Goal: Find contact information: Find contact information

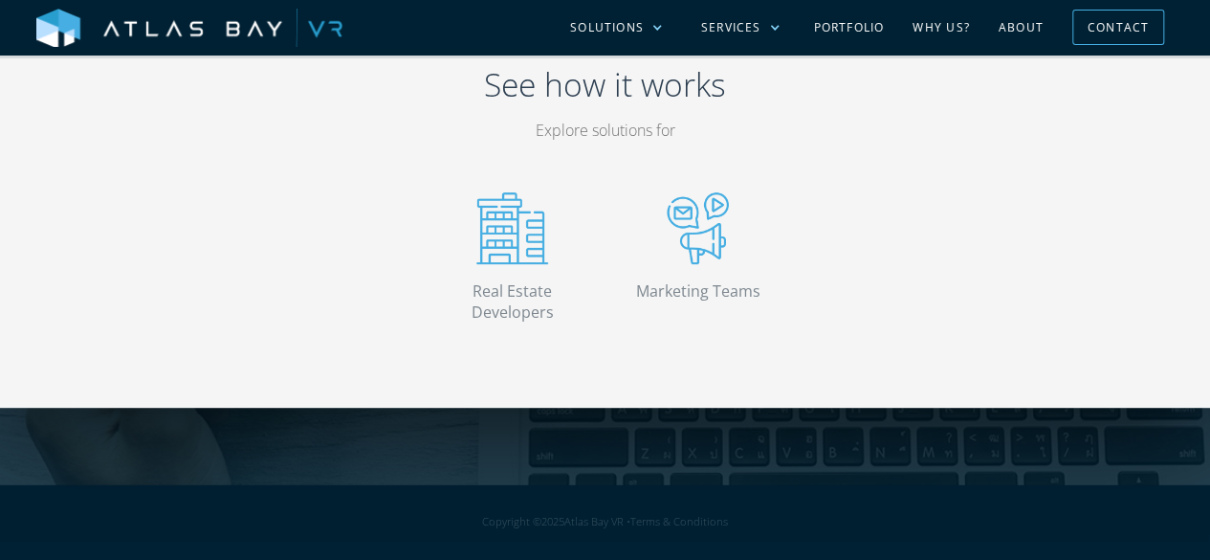
scroll to position [3922, 0]
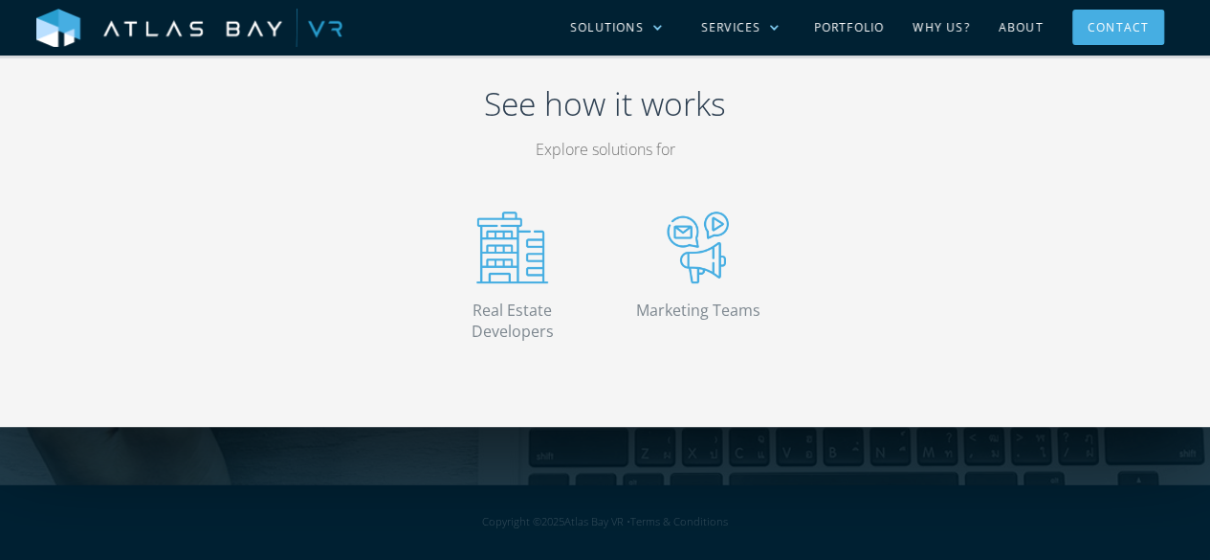
click at [1117, 39] on div "Contact" at bounding box center [1118, 27] width 61 height 30
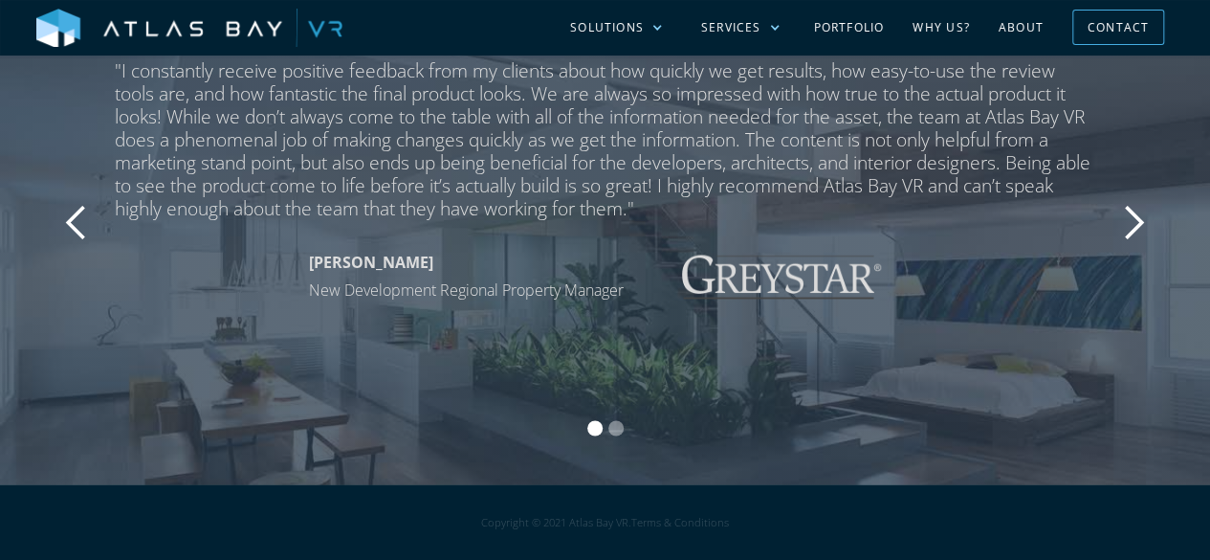
scroll to position [1491, 0]
click at [1138, 220] on div "next slide" at bounding box center [1134, 223] width 38 height 38
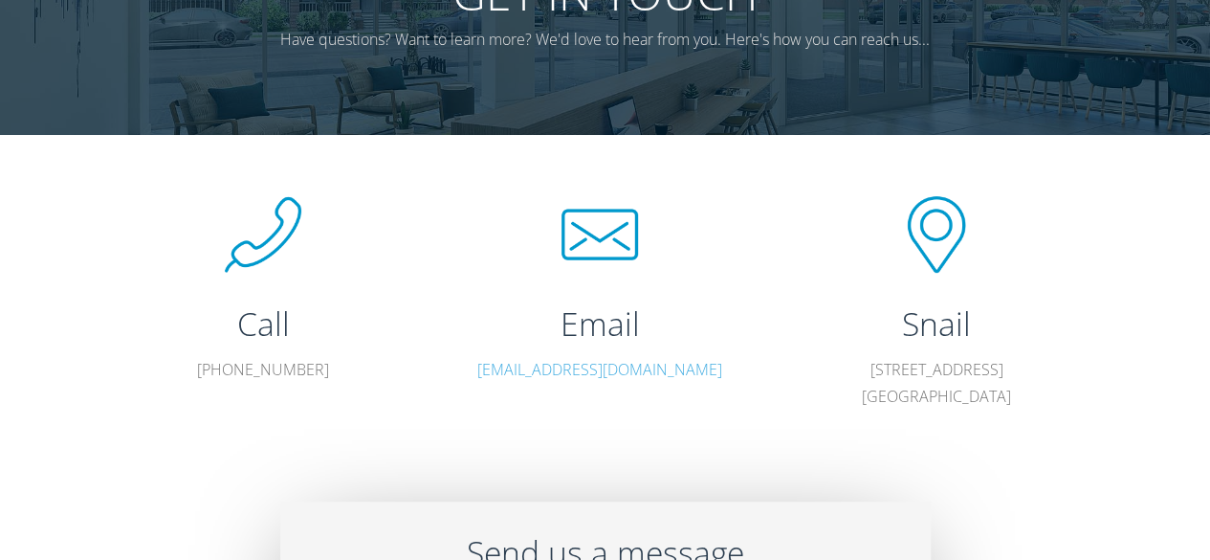
scroll to position [0, 0]
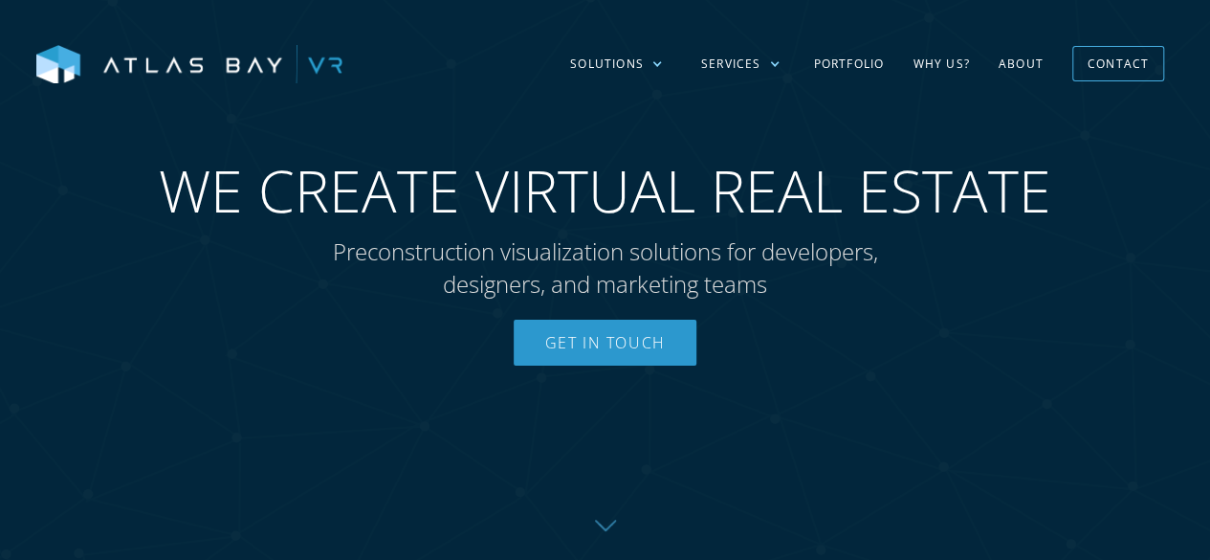
scroll to position [138, 0]
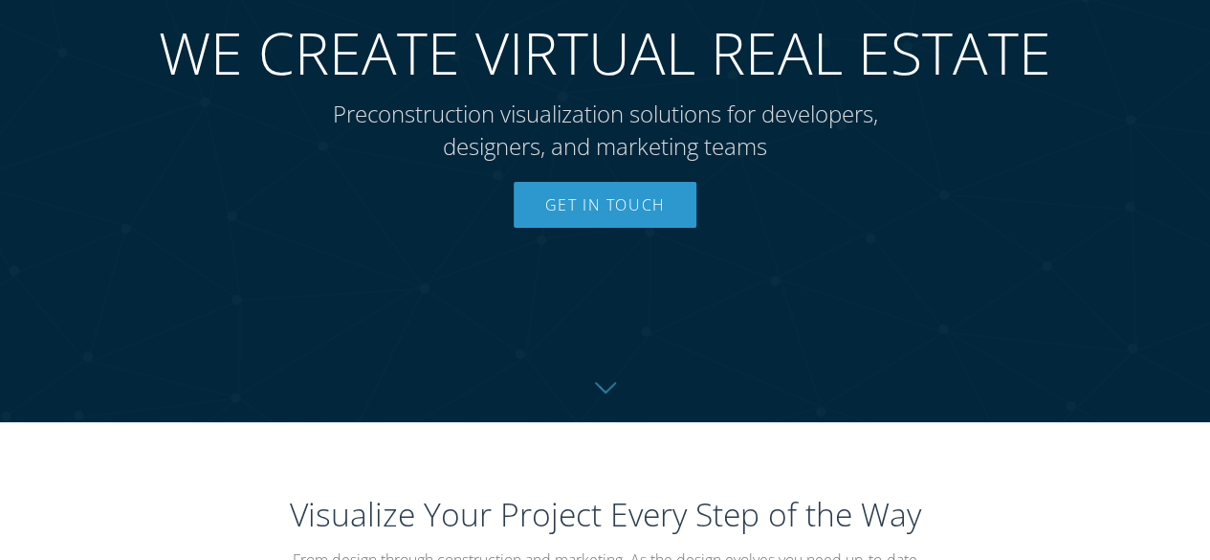
click at [702, 203] on div "Get In Touch" at bounding box center [605, 233] width 893 height 103
click at [637, 207] on link "Get In Touch" at bounding box center [605, 205] width 182 height 46
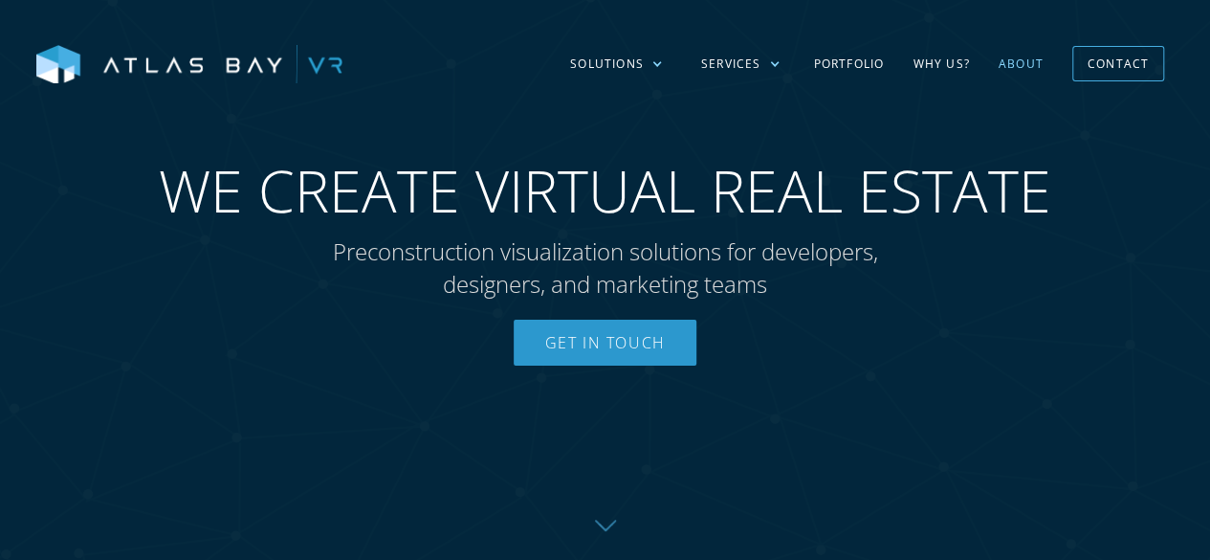
click at [1022, 55] on link "About" at bounding box center [1021, 63] width 74 height 55
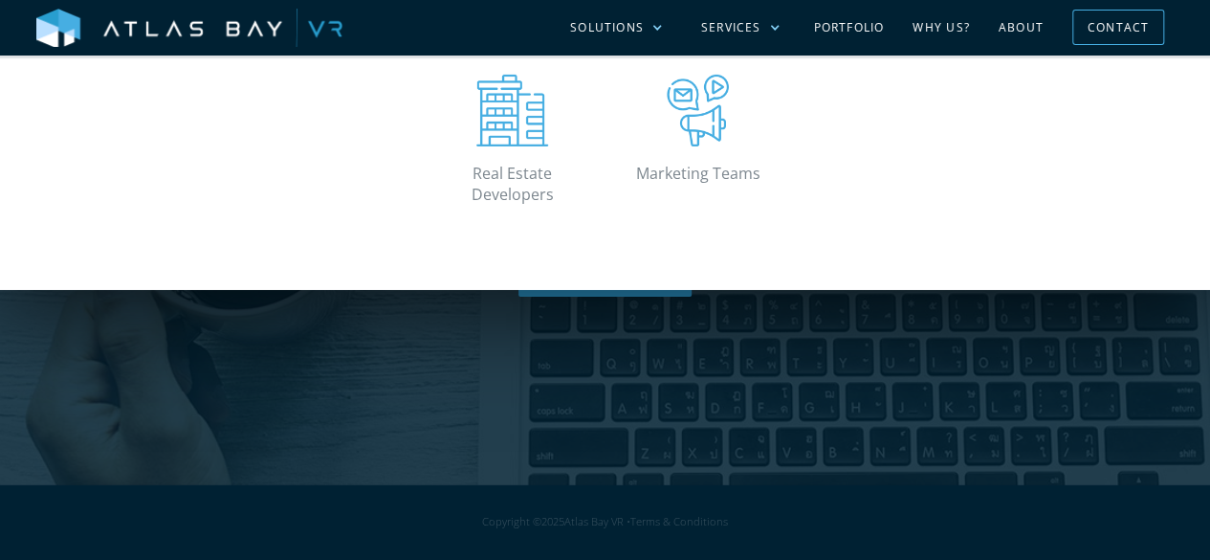
scroll to position [3082, 0]
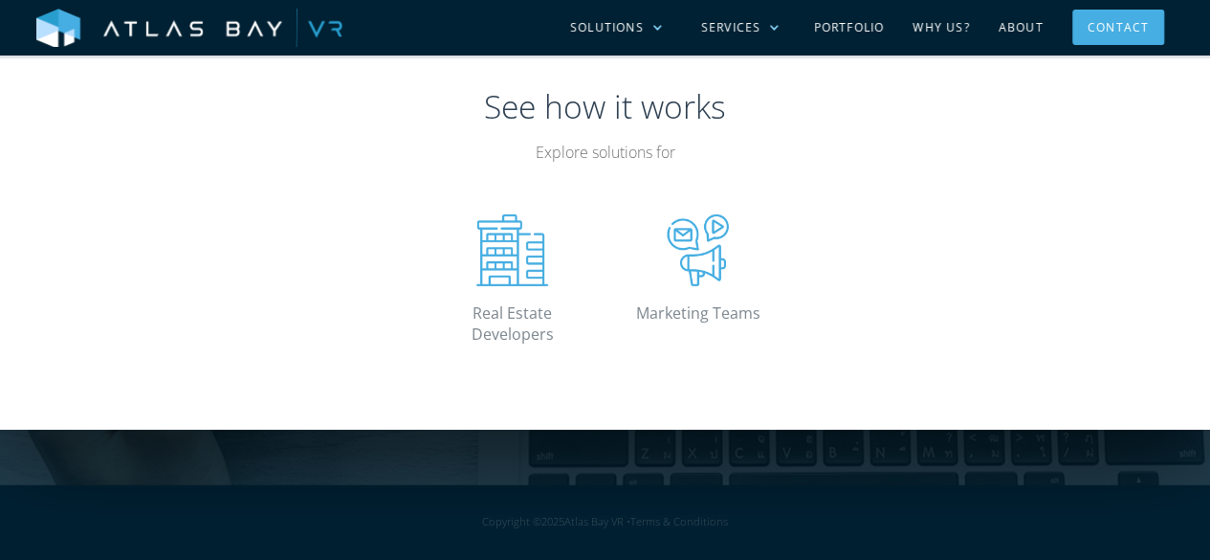
click at [1115, 32] on div "Contact" at bounding box center [1118, 27] width 61 height 30
